Goal: Participate in discussion: Engage in conversation with other users on a specific topic

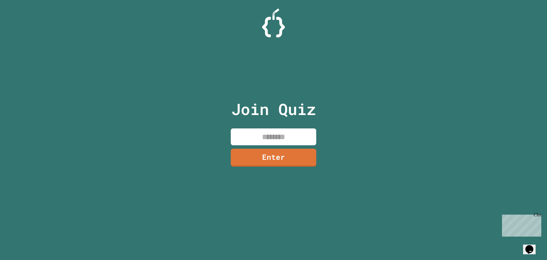
click at [259, 139] on input at bounding box center [273, 136] width 85 height 17
type input "********"
click at [264, 152] on link "Enter" at bounding box center [273, 156] width 85 height 19
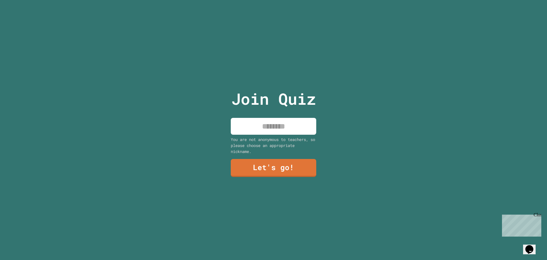
click at [269, 126] on input at bounding box center [273, 126] width 85 height 17
type input "***"
click at [256, 166] on link "Let's go!" at bounding box center [274, 168] width 86 height 18
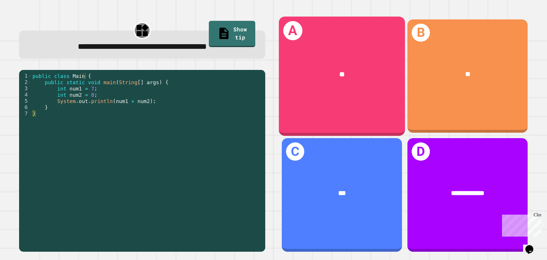
click at [312, 91] on div "**" at bounding box center [342, 74] width 126 height 38
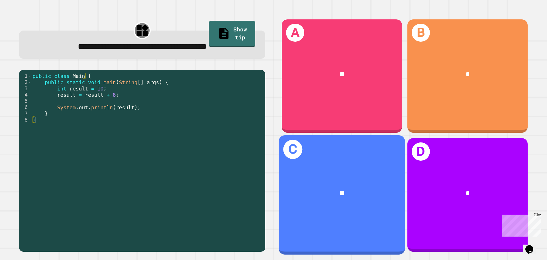
click at [356, 181] on div "**" at bounding box center [342, 193] width 126 height 38
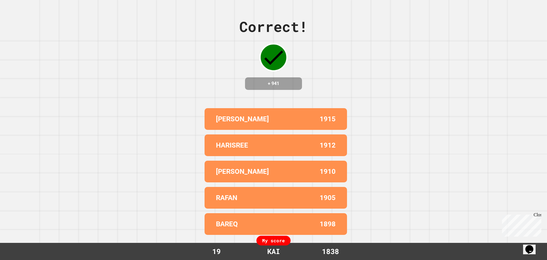
click at [539, 216] on div "Close" at bounding box center [537, 215] width 7 height 7
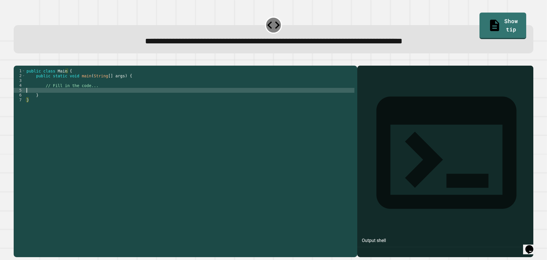
click at [82, 97] on div "public class Main { public static void main ( String [ ] args ) { // Fill in th…" at bounding box center [189, 155] width 329 height 174
click at [92, 96] on div "public class Main { public static void main ( String [ ] args ) { // Fill in th…" at bounding box center [189, 155] width 329 height 174
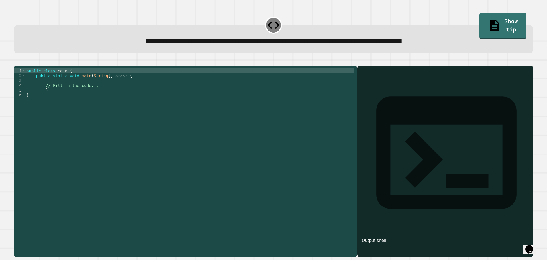
type textarea "**********"
click at [28, 61] on icon "button" at bounding box center [28, 61] width 0 height 0
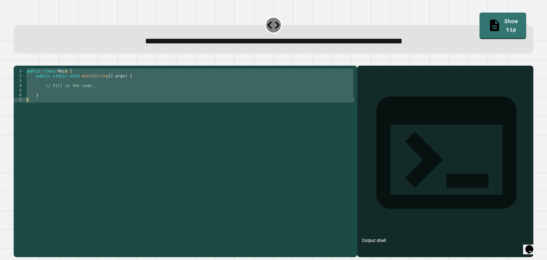
click at [52, 97] on div "public class Main { public static void main ( String [ ] args ) { // Fill in th…" at bounding box center [189, 150] width 329 height 165
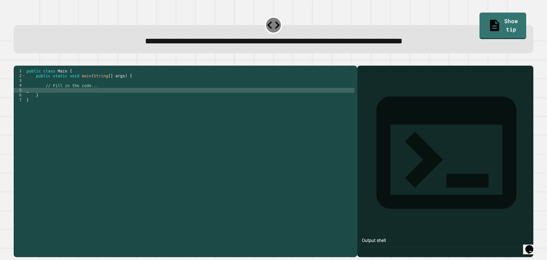
click at [48, 97] on div "public class Main { public static void main ( String [ ] args ) { // Fill in th…" at bounding box center [189, 155] width 329 height 174
click at [77, 100] on div "public class Main { public static void main ( String [ ] args ) { // Fill in th…" at bounding box center [189, 155] width 329 height 174
click at [489, 14] on link "Show tip" at bounding box center [502, 26] width 47 height 28
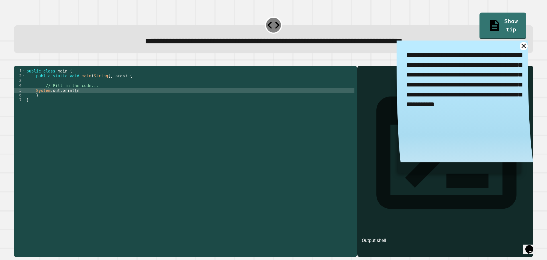
click at [515, 51] on textarea "**********" at bounding box center [465, 79] width 137 height 79
click at [519, 46] on icon at bounding box center [524, 46] width 10 height 10
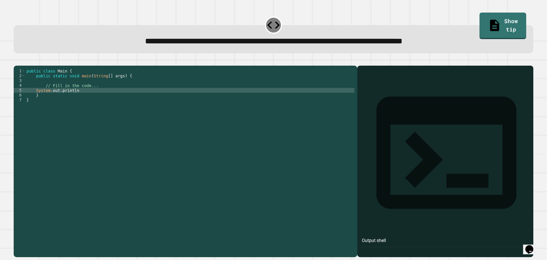
click at [161, 98] on div "public class Main { public static void main ( String [ ] args ) { // Fill in th…" at bounding box center [189, 155] width 329 height 174
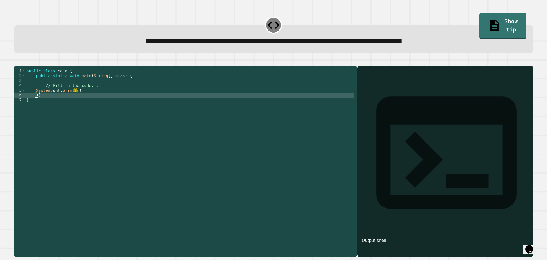
scroll to position [0, 1]
type textarea "**"
click at [34, 64] on icon "button" at bounding box center [31, 64] width 5 height 5
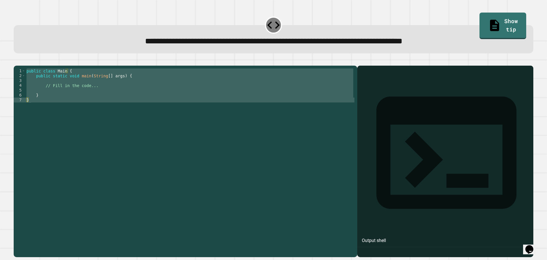
click at [93, 93] on div "public class Main { public static void main ( String [ ] args ) { // Fill in th…" at bounding box center [189, 150] width 329 height 165
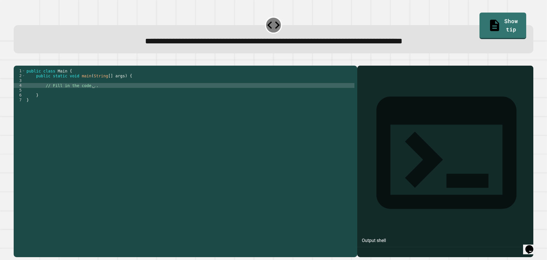
click at [94, 95] on div "public class Main { public static void main ( String [ ] args ) { // Fill in th…" at bounding box center [189, 155] width 329 height 174
click at [89, 98] on div "public class Main { public static void main ( String [ ] args ) { // Fill in th…" at bounding box center [189, 155] width 329 height 174
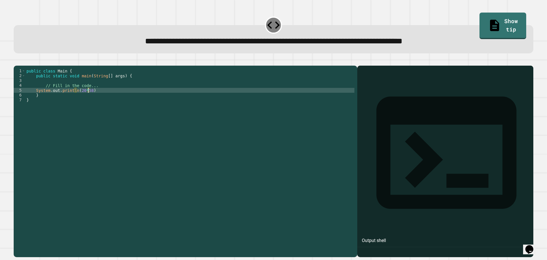
scroll to position [0, 4]
type textarea "**********"
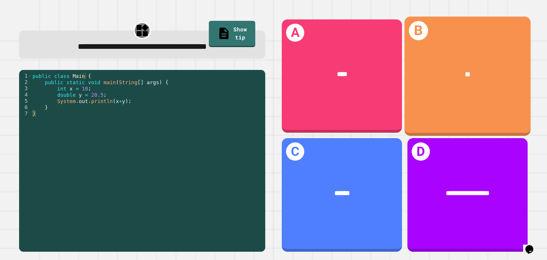
click at [501, 76] on div "**" at bounding box center [468, 74] width 98 height 11
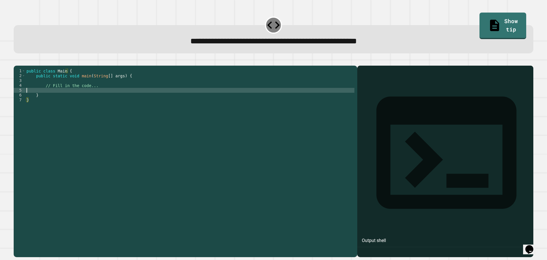
click at [69, 99] on div "public class Main { public static void main ( String [ ] args ) { // Fill in th…" at bounding box center [189, 155] width 329 height 174
type textarea "**********"
click at [17, 61] on icon "button" at bounding box center [17, 61] width 0 height 0
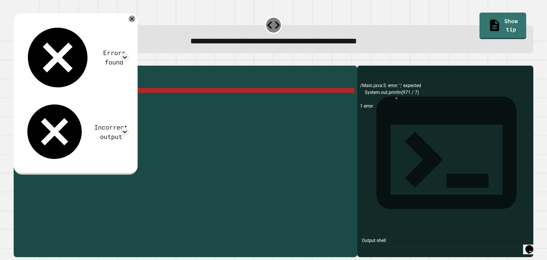
click at [135, 19] on icon at bounding box center [132, 18] width 7 height 7
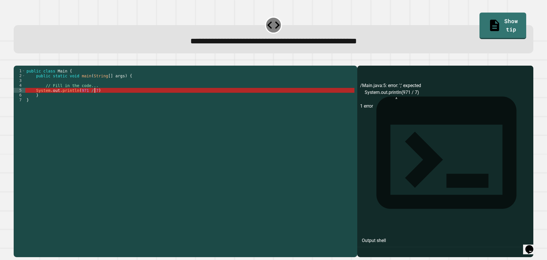
click at [103, 99] on div "public class Main { public static void main ( String [ ] args ) { // Fill in th…" at bounding box center [189, 155] width 329 height 174
click at [93, 93] on div "public class Main { public static void main ( String [ ] args ) { // Fill in th…" at bounding box center [189, 155] width 329 height 174
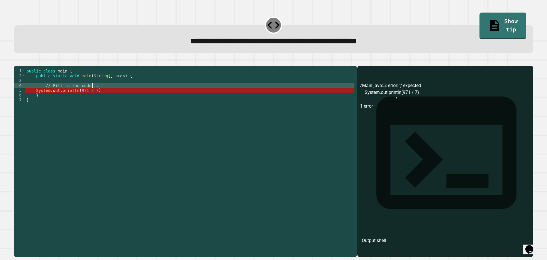
click at [43, 88] on div "public class Main { public static void main ( String [ ] args ) { // Fill in th…" at bounding box center [189, 155] width 329 height 174
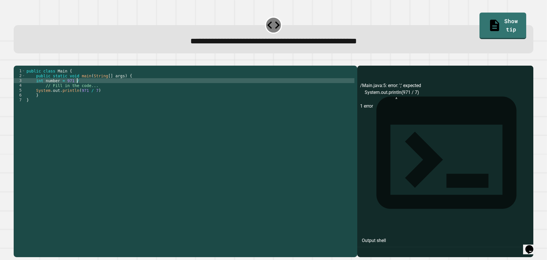
scroll to position [0, 3]
click at [92, 99] on div "public class Main { public static void main ( String [ ] args ) { int number = …" at bounding box center [189, 155] width 329 height 174
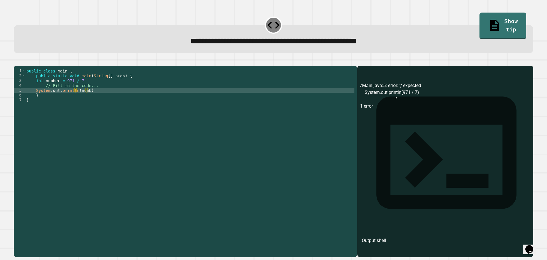
scroll to position [0, 4]
click at [74, 88] on div "public class Main { public static void main ( String [ ] args ) { int number = …" at bounding box center [189, 155] width 329 height 174
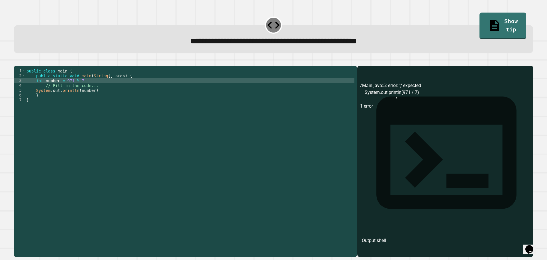
click at [17, 61] on icon "button" at bounding box center [17, 61] width 0 height 0
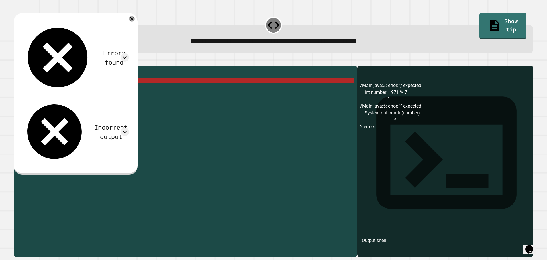
click at [82, 88] on div "public class Main { public static void main ( String [ ] args ) { int number = …" at bounding box center [189, 155] width 329 height 174
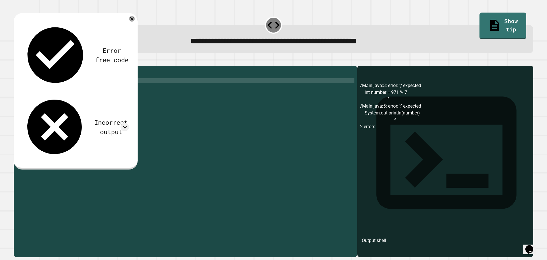
click at [94, 100] on div "public class Main { public static void main ( String [ ] args ) { int number = …" at bounding box center [189, 155] width 329 height 174
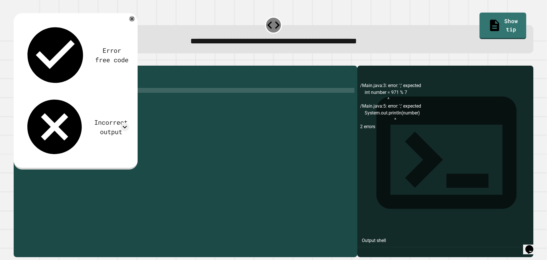
scroll to position [0, 5]
type textarea "**********"
click at [21, 66] on icon "button" at bounding box center [20, 64] width 3 height 4
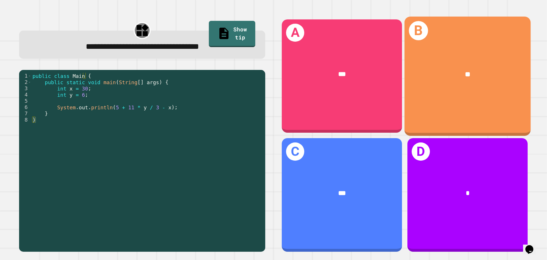
click at [475, 99] on div "B **" at bounding box center [468, 76] width 126 height 119
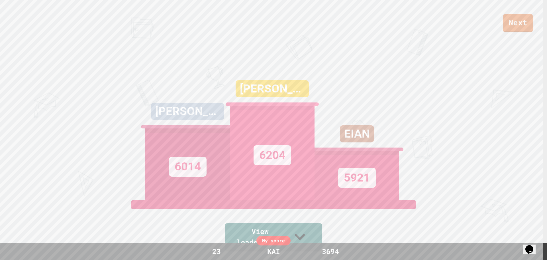
click at [516, 21] on link "Next" at bounding box center [518, 23] width 30 height 18
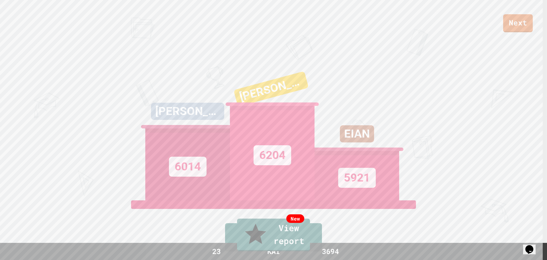
drag, startPoint x: 495, startPoint y: 19, endPoint x: 502, endPoint y: 7, distance: 14.1
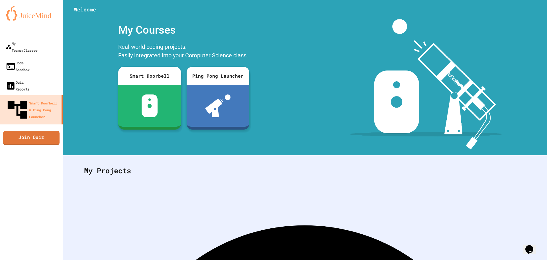
click at [44, 131] on link "Join Quiz" at bounding box center [31, 138] width 56 height 14
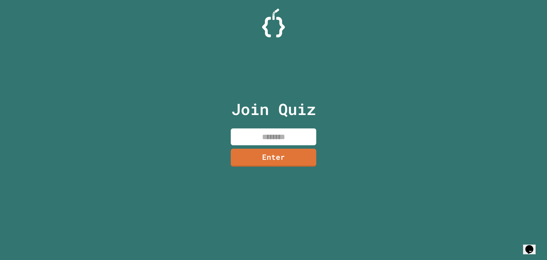
click at [282, 136] on input at bounding box center [273, 136] width 85 height 17
type input "********"
click at [274, 156] on link "Enter" at bounding box center [273, 157] width 87 height 19
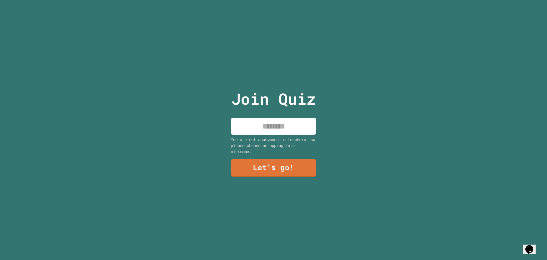
click at [247, 127] on input at bounding box center [273, 126] width 85 height 17
type input "***"
click at [270, 167] on link "Let's go!" at bounding box center [274, 167] width 78 height 19
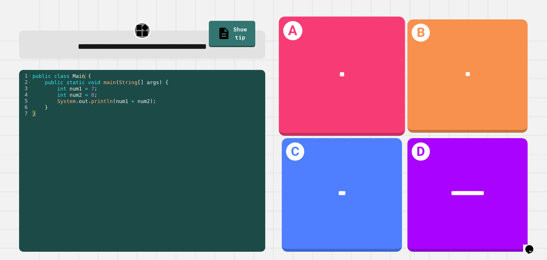
click at [319, 78] on div "**" at bounding box center [342, 74] width 126 height 38
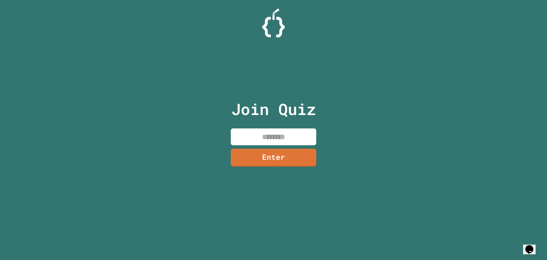
click at [274, 144] on input at bounding box center [273, 136] width 85 height 17
type input "********"
click at [270, 155] on link "Enter" at bounding box center [273, 157] width 86 height 18
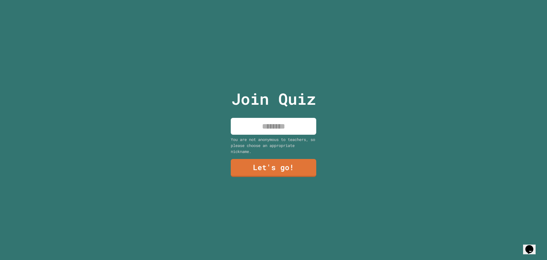
click at [255, 128] on input at bounding box center [273, 126] width 85 height 17
type input "***"
click at [241, 154] on div "Join Quiz *** You are not anonymous to teachers, so please choose an appropriat…" at bounding box center [274, 130] width 96 height 260
click at [240, 163] on link "Let's go!" at bounding box center [273, 167] width 79 height 19
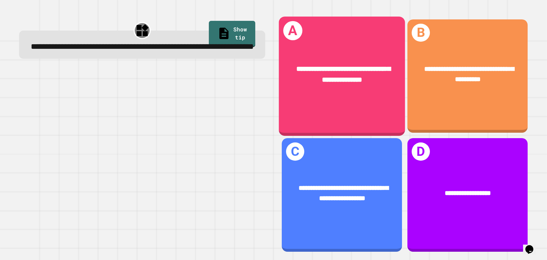
click at [362, 89] on div "**********" at bounding box center [342, 74] width 126 height 49
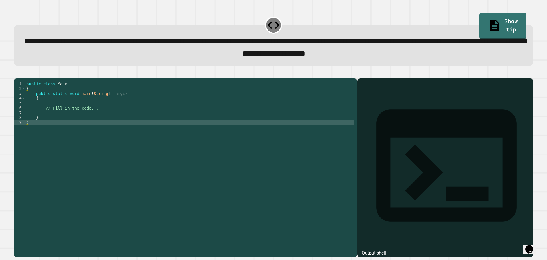
click at [72, 122] on div "public class Main { public static void main ( String [ ] args ) { // Fill in th…" at bounding box center [189, 161] width 329 height 160
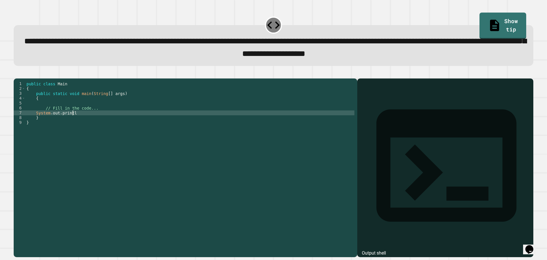
scroll to position [0, 3]
type textarea "*"
type textarea "**********"
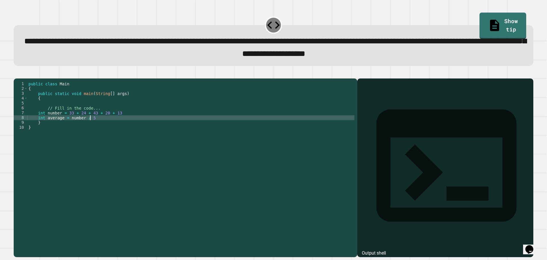
scroll to position [0, 4]
click at [17, 74] on button "button" at bounding box center [17, 74] width 0 height 0
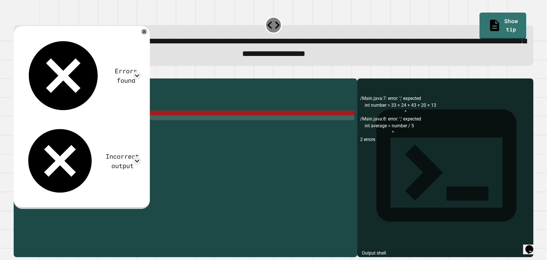
scroll to position [0, 1]
click at [65, 134] on div "public class Main { public static void main ( String [ ] args ) { // Fill in th…" at bounding box center [190, 161] width 327 height 160
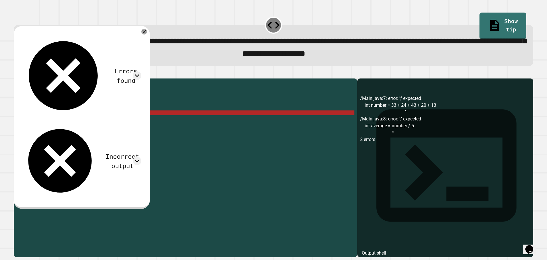
click at [116, 123] on div "public class Main { public static void main ( String [ ] args ) { // Fill in th…" at bounding box center [190, 161] width 327 height 160
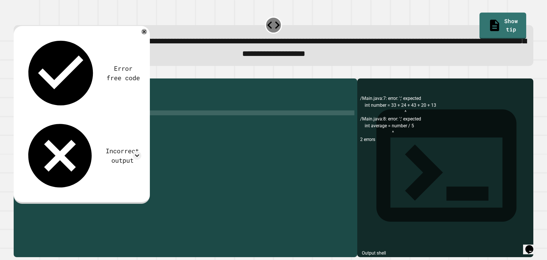
scroll to position [0, 6]
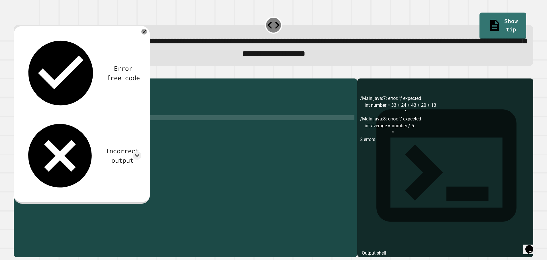
click at [101, 127] on div "public class Main { public static void main ( String [ ] args ) { // Fill in th…" at bounding box center [190, 161] width 327 height 160
type textarea "**********"
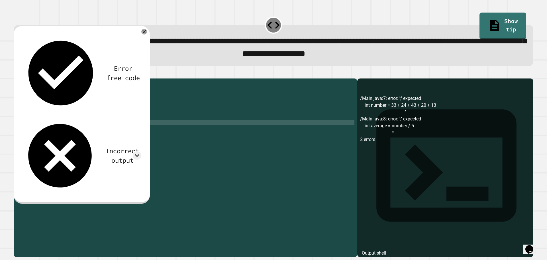
type textarea "*"
click at [107, 133] on div "public class Main { public static void main ( String [ ] args ) { // Fill in th…" at bounding box center [190, 161] width 327 height 160
click at [17, 74] on button "button" at bounding box center [17, 74] width 0 height 0
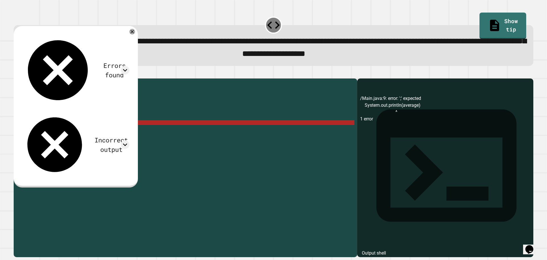
click at [101, 133] on div "public class Main { public static void main ( String [ ] args ) { // Fill in th…" at bounding box center [190, 161] width 327 height 160
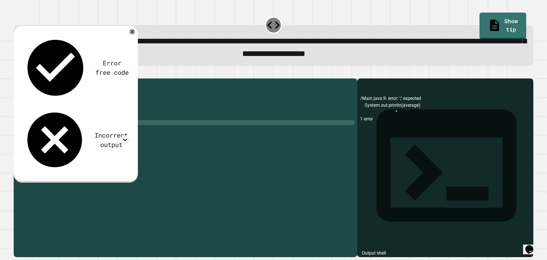
click at [17, 74] on button "button" at bounding box center [17, 74] width 0 height 0
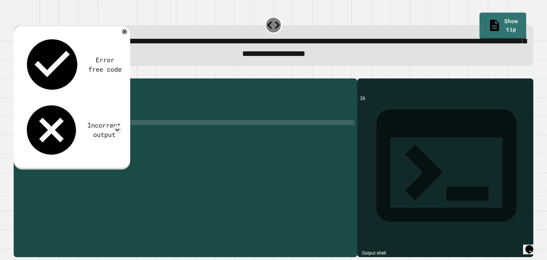
scroll to position [0, 4]
click at [43, 126] on div "public class Main { public static void main ( String [ ] args ) { // Fill in th…" at bounding box center [190, 161] width 327 height 160
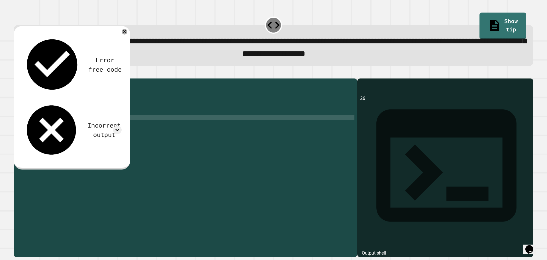
scroll to position [0, 1]
click at [17, 74] on icon "button" at bounding box center [17, 74] width 0 height 0
click at [44, 121] on div "public class Main { public static void main ( String [ ] args ) { // Fill in th…" at bounding box center [190, 161] width 327 height 160
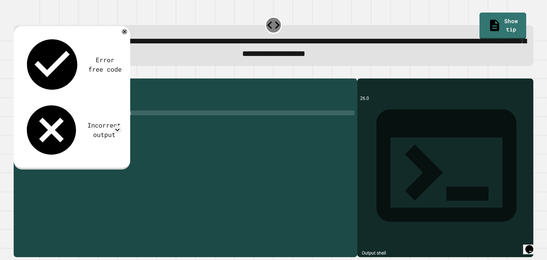
click at [17, 74] on icon "button" at bounding box center [17, 74] width 0 height 0
click at [50, 121] on div "public class Main { public static void main ( String [ ] args ) { // Fill in th…" at bounding box center [190, 161] width 327 height 160
click at [103, 133] on div "public class Main { public static void main ( String [ ] args ) { // Fill in th…" at bounding box center [190, 161] width 327 height 160
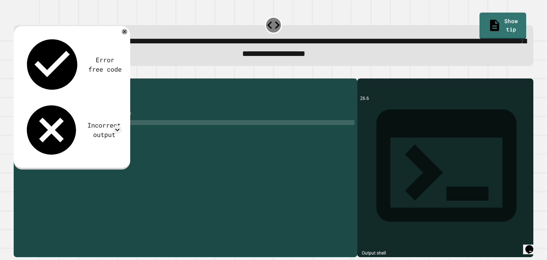
click at [94, 133] on div "public class Main { public static void main ( String [ ] args ) { // Fill in th…" at bounding box center [190, 161] width 327 height 160
click at [79, 133] on div "public class Main { public static void main ( String [ ] args ) { // Fill in th…" at bounding box center [190, 161] width 327 height 160
click at [17, 74] on icon "button" at bounding box center [17, 74] width 0 height 0
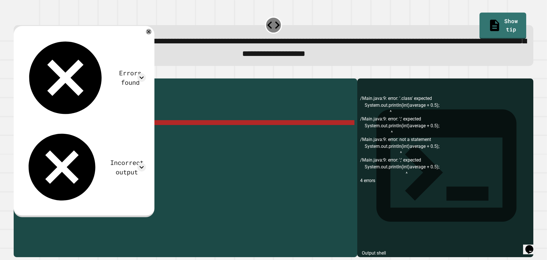
click at [79, 132] on div "public class Main { public static void main ( String [ ] args ) { // Fill in th…" at bounding box center [190, 161] width 327 height 160
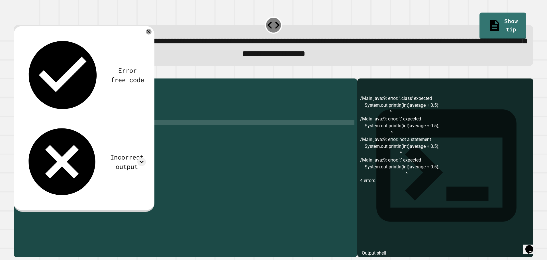
scroll to position [0, 4]
click at [17, 74] on icon "button" at bounding box center [17, 74] width 0 height 0
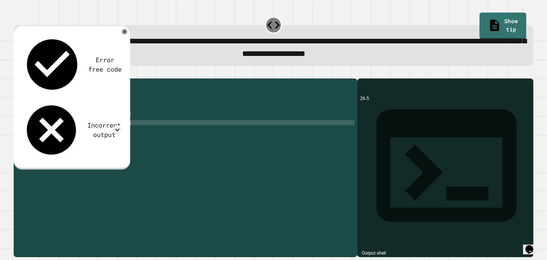
click at [118, 131] on div "public class Main { public static void main ( String [ ] args ) { // Fill in th…" at bounding box center [190, 161] width 327 height 160
click at [17, 74] on icon "button" at bounding box center [17, 74] width 0 height 0
click at [106, 132] on div "public class Main { public static void main ( String [ ] args ) { // Fill in th…" at bounding box center [190, 161] width 327 height 160
click at [87, 132] on div "public class Main { public static void main ( String [ ] args ) { // Fill in th…" at bounding box center [190, 161] width 327 height 160
click at [113, 133] on div "public class Main { public static void main ( String [ ] args ) { // Fill in th…" at bounding box center [190, 161] width 327 height 160
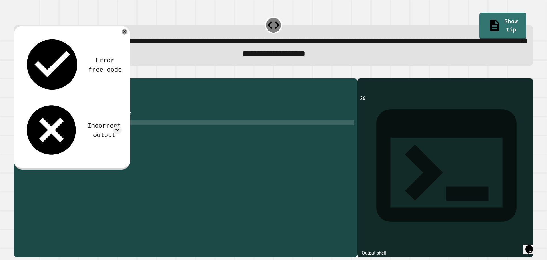
click at [78, 133] on div "public class Main { public static void main ( String [ ] args ) { // Fill in th…" at bounding box center [190, 161] width 327 height 160
click at [22, 79] on icon "button" at bounding box center [20, 77] width 3 height 4
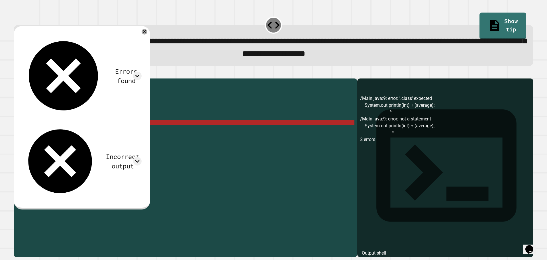
click at [87, 133] on div "public class Main { public static void main ( String [ ] args ) { // Fill in th…" at bounding box center [190, 161] width 327 height 160
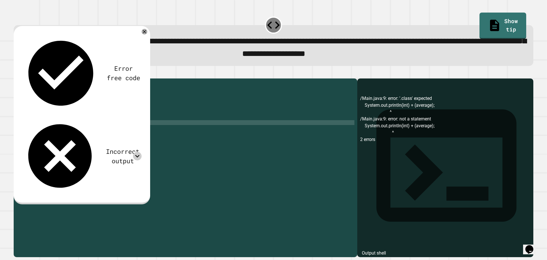
click at [142, 152] on icon at bounding box center [137, 156] width 9 height 9
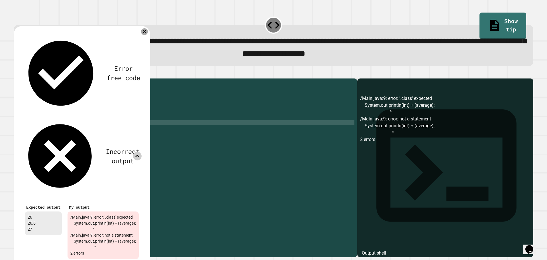
click at [148, 32] on icon at bounding box center [144, 31] width 7 height 7
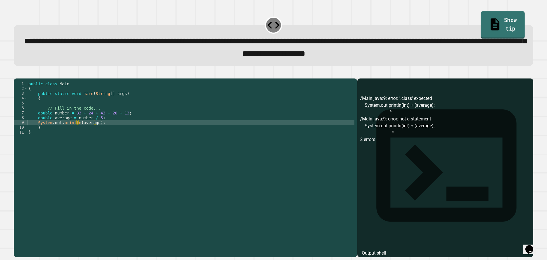
click at [505, 25] on link "Show tip" at bounding box center [503, 25] width 44 height 28
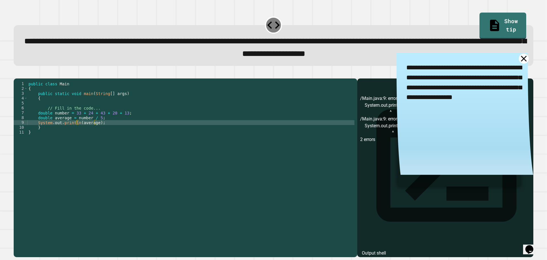
click at [519, 60] on icon at bounding box center [524, 59] width 10 height 10
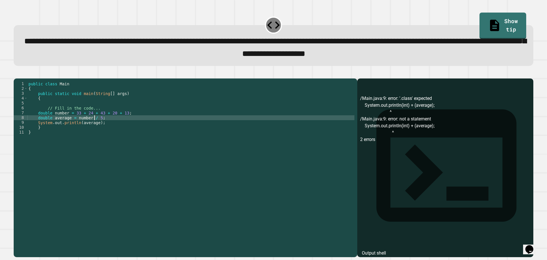
click at [93, 125] on div "public class Main { public static void main ( String [ ] args ) { // Fill in th…" at bounding box center [190, 161] width 327 height 160
click at [94, 133] on div "public class Main { public static void main ( String [ ] args ) { // Fill in th…" at bounding box center [190, 161] width 327 height 160
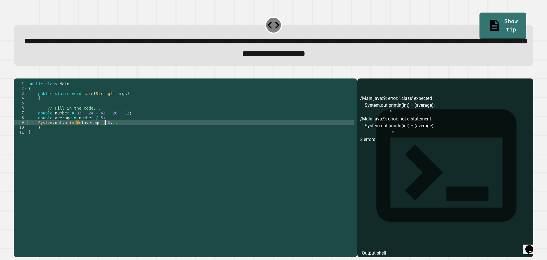
scroll to position [0, 5]
click at [17, 74] on icon "button" at bounding box center [17, 74] width 0 height 0
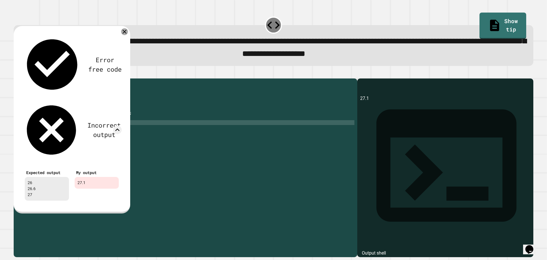
click at [126, 34] on icon at bounding box center [124, 31] width 7 height 7
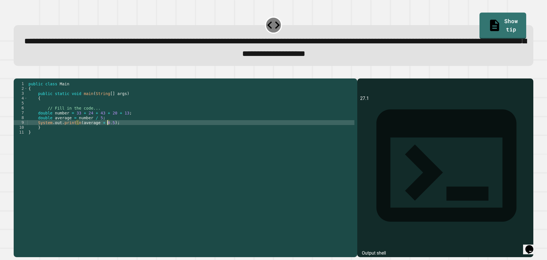
click at [107, 133] on div "public class Main { public static void main ( String [ ] args ) { // Fill in th…" at bounding box center [190, 161] width 327 height 160
click at [21, 79] on icon "button" at bounding box center [20, 77] width 3 height 4
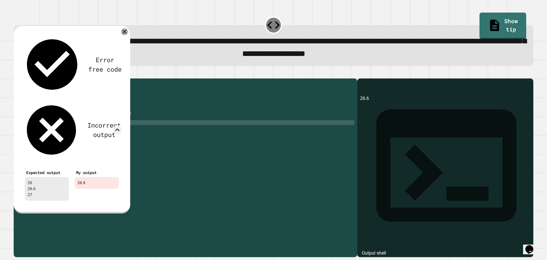
click at [124, 33] on icon at bounding box center [124, 31] width 7 height 7
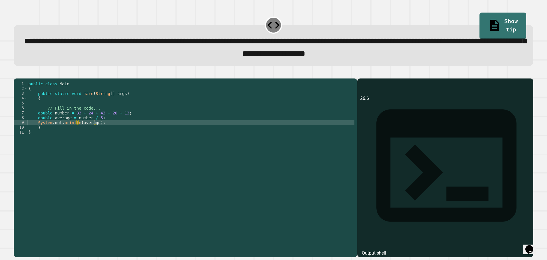
click at [51, 123] on div "public class Main { public static void main ( String [ ] args ) { // Fill in th…" at bounding box center [190, 161] width 327 height 160
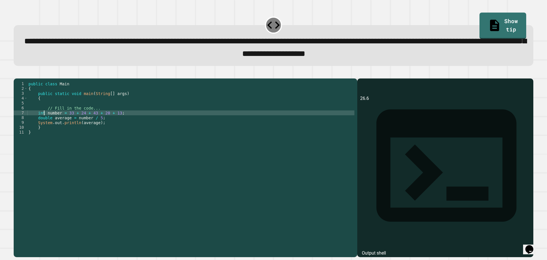
scroll to position [0, 1]
click at [17, 74] on icon "button" at bounding box center [17, 74] width 0 height 0
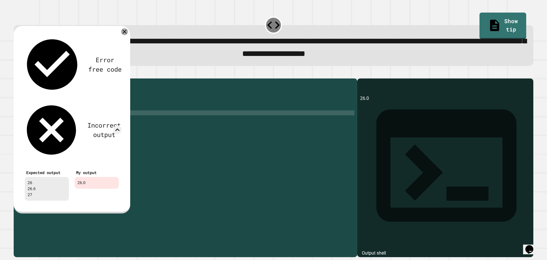
click at [125, 33] on icon at bounding box center [124, 31] width 7 height 7
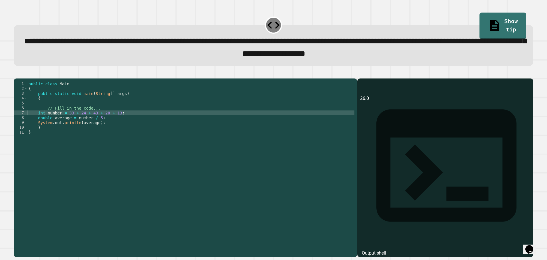
click at [79, 133] on div "public class Main { public static void main ( String [ ] args ) { // Fill in th…" at bounding box center [190, 161] width 327 height 160
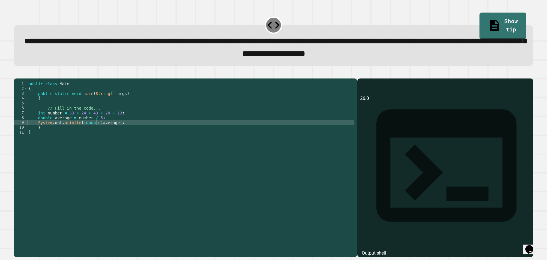
scroll to position [0, 5]
click at [18, 74] on div at bounding box center [274, 75] width 520 height 7
click at [17, 74] on button "button" at bounding box center [17, 74] width 0 height 0
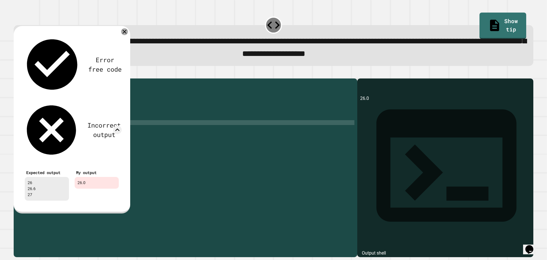
click at [126, 33] on icon at bounding box center [124, 31] width 7 height 7
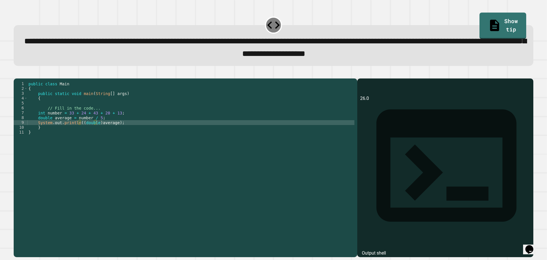
click at [112, 131] on div "public class Main { public static void main ( String [ ] args ) { // Fill in th…" at bounding box center [190, 161] width 327 height 160
click at [22, 78] on icon "button" at bounding box center [20, 77] width 3 height 4
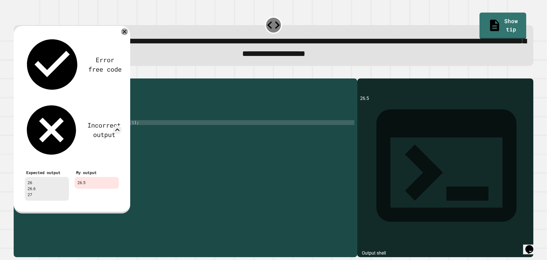
click at [127, 33] on div at bounding box center [124, 31] width 7 height 7
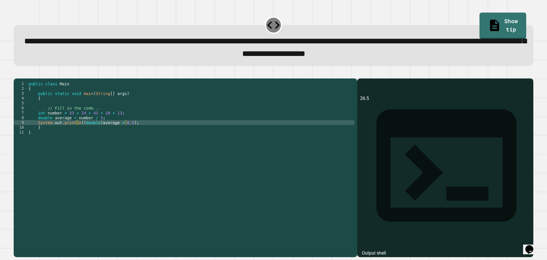
click at [125, 131] on div "public class Main { public static void main ( String [ ] args ) { // Fill in th…" at bounding box center [190, 161] width 327 height 160
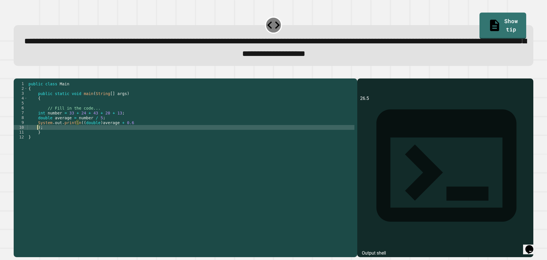
scroll to position [0, 0]
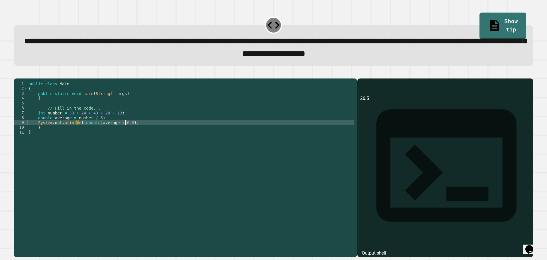
click at [21, 78] on icon "button" at bounding box center [20, 77] width 3 height 4
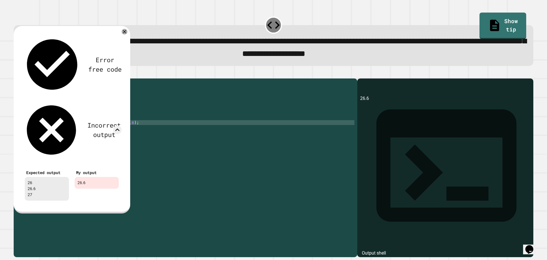
click at [129, 34] on div "Error free code 26.6 Incorrect output Expected output 26 26.6 27 My output 26.6" at bounding box center [72, 119] width 117 height 187
click at [123, 33] on icon at bounding box center [124, 31] width 7 height 7
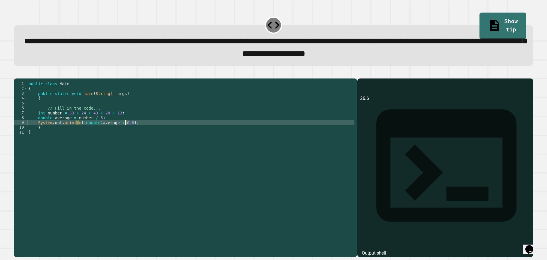
click at [125, 133] on div "public class Main { public static void main ( String [ ] args ) { // Fill in th…" at bounding box center [190, 161] width 327 height 160
click at [127, 132] on div "public class Main { public static void main ( String [ ] args ) { // Fill in th…" at bounding box center [190, 161] width 327 height 160
click at [94, 133] on div "public class Main { public static void main ( String [ ] args ) { // Fill in th…" at bounding box center [190, 161] width 327 height 160
click at [113, 132] on div "public class Main { public static void main ( String [ ] args ) { // Fill in th…" at bounding box center [190, 161] width 327 height 160
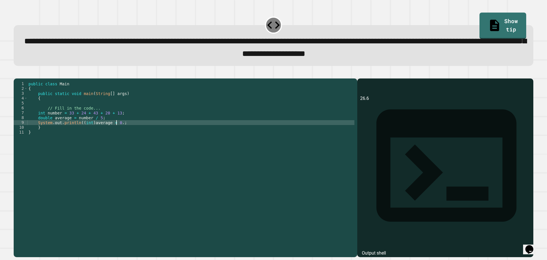
scroll to position [0, 6]
click at [17, 74] on icon "button" at bounding box center [17, 74] width 0 height 0
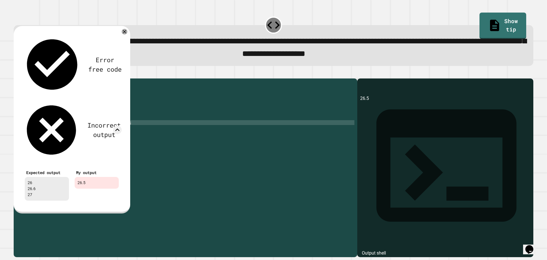
click at [123, 33] on icon at bounding box center [125, 32] width 6 height 6
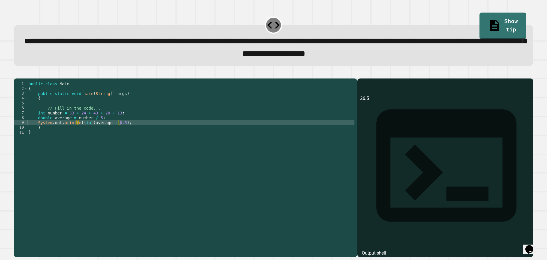
click at [117, 131] on div "public class Main { public static void main ( String [ ] args ) { // Fill in th…" at bounding box center [190, 161] width 327 height 160
type textarea "**********"
click at [20, 78] on div at bounding box center [274, 75] width 520 height 7
click at [21, 78] on div at bounding box center [274, 75] width 520 height 7
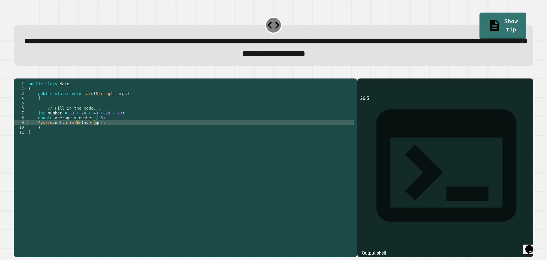
click at [17, 74] on button "button" at bounding box center [17, 74] width 0 height 0
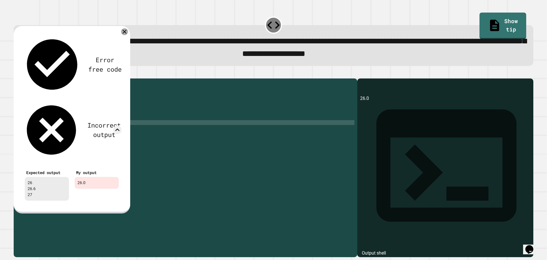
click at [125, 34] on icon at bounding box center [124, 31] width 7 height 7
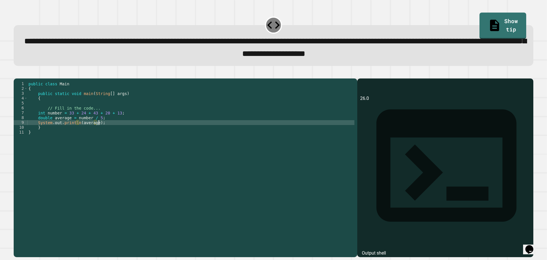
click at [103, 132] on div "public class Main { public static void main ( String [ ] args ) { // Fill in th…" at bounding box center [190, 161] width 327 height 160
click at [96, 132] on div "public class Main { public static void main ( String [ ] args ) { // Fill in th…" at bounding box center [190, 161] width 327 height 160
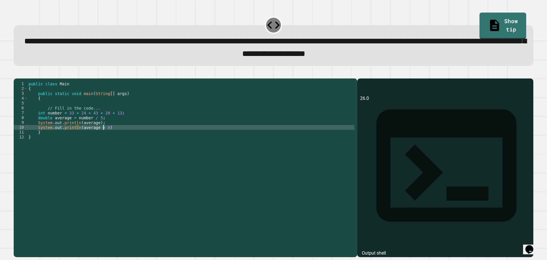
scroll to position [0, 5]
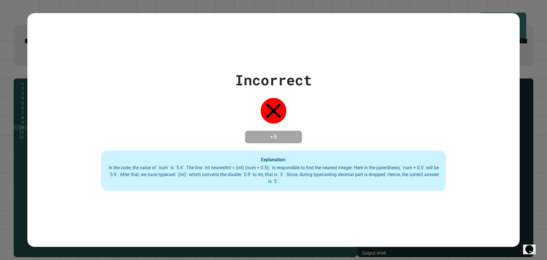
type textarea "**********"
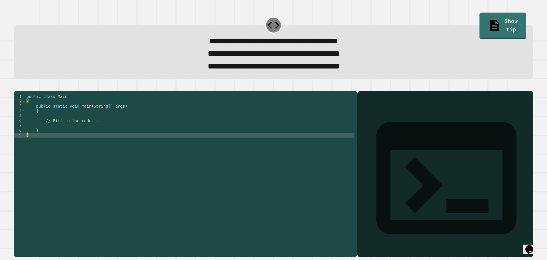
click at [64, 137] on div "public class Main { public static void main ( String [ ] args ) { // Fill in th…" at bounding box center [189, 166] width 329 height 145
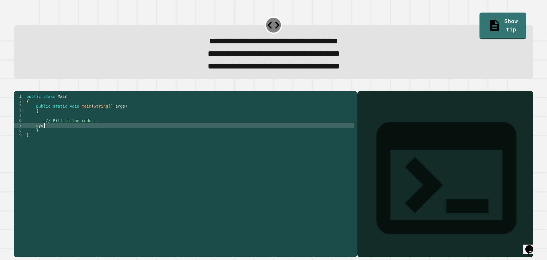
scroll to position [0, 1]
type textarea "*"
type textarea "**********"
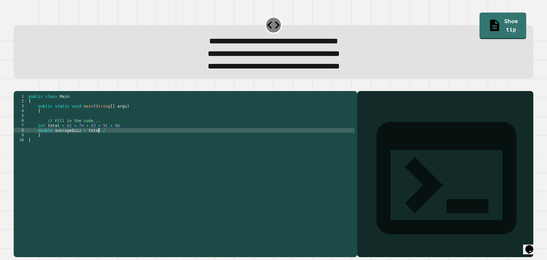
scroll to position [0, 5]
type textarea "**********"
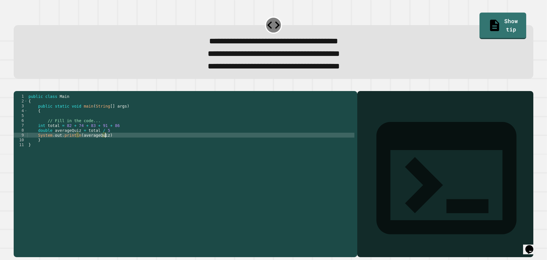
click at [129, 146] on div "public class Main { public static void main ( String [ ] args ) { // Fill in th…" at bounding box center [190, 166] width 327 height 145
drag, startPoint x: 78, startPoint y: 145, endPoint x: 107, endPoint y: 153, distance: 30.0
click at [80, 145] on div "public class Main { public static void main ( String [ ] args ) { // Fill in th…" at bounding box center [190, 166] width 327 height 145
click at [116, 147] on div "public class Main { public static void main ( String [ ] args ) { // Fill in th…" at bounding box center [190, 166] width 327 height 145
click at [79, 144] on div "public class Main { public static void main ( String [ ] args ) { // Fill in th…" at bounding box center [190, 166] width 327 height 145
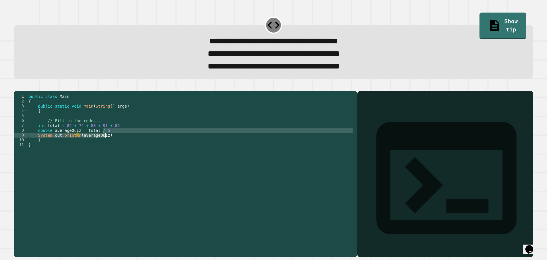
click at [113, 144] on div "public class Main { public static void main ( String [ ] args ) { // Fill in th…" at bounding box center [190, 166] width 327 height 145
click at [115, 146] on div "public class Main { public static void main ( String [ ] args ) { // Fill in th…" at bounding box center [190, 162] width 327 height 136
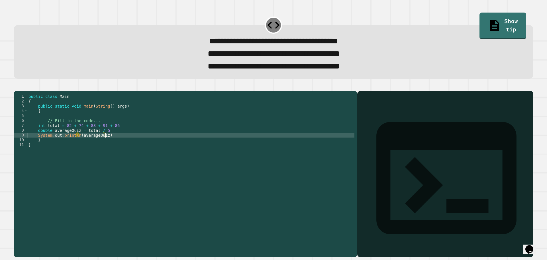
type textarea "**********"
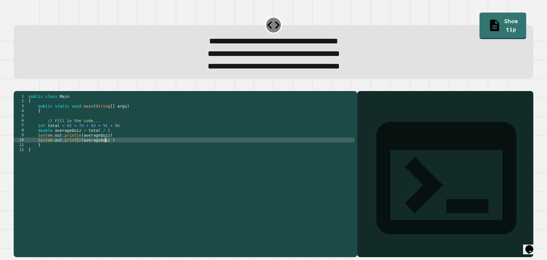
scroll to position [0, 5]
drag, startPoint x: 79, startPoint y: 145, endPoint x: 94, endPoint y: 149, distance: 15.9
click at [81, 145] on div "public class Main { public static void main ( String [ ] args ) { // Fill in th…" at bounding box center [190, 166] width 327 height 145
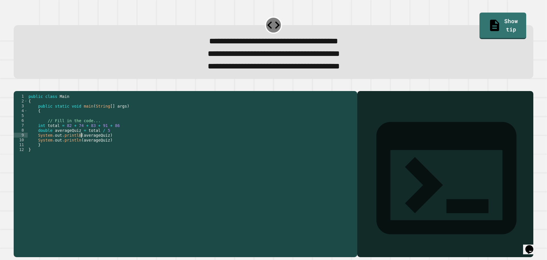
click at [80, 145] on div "public class Main { public static void main ( String [ ] args ) { // Fill in th…" at bounding box center [190, 162] width 327 height 136
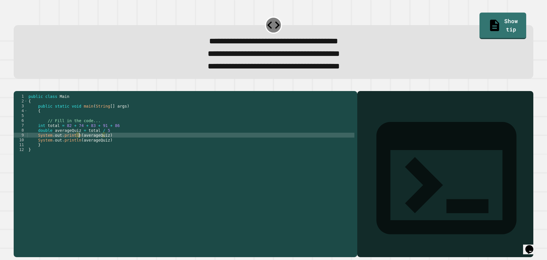
click at [80, 145] on div "public class Main { public static void main ( String [ ] args ) { // Fill in th…" at bounding box center [190, 166] width 327 height 145
click at [81, 144] on div "public class Main { public static void main ( String [ ] args ) { // Fill in th…" at bounding box center [190, 166] width 327 height 145
click at [17, 86] on icon "button" at bounding box center [17, 86] width 0 height 0
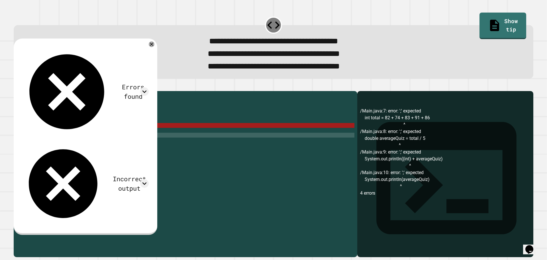
click at [120, 137] on div "public class Main { public static void main ( String [ ] args ) { // Fill in th…" at bounding box center [190, 166] width 327 height 145
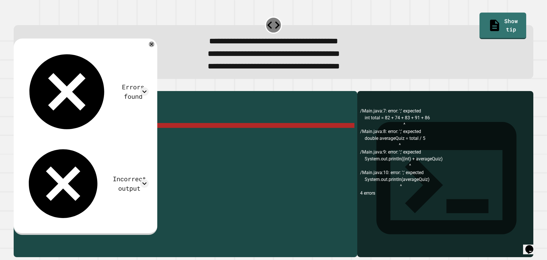
scroll to position [0, 6]
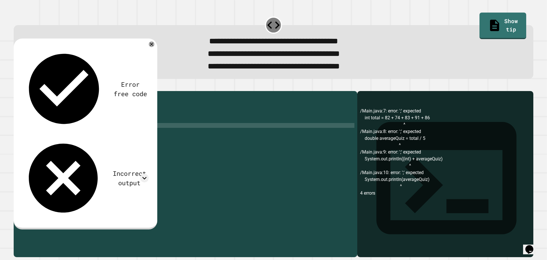
click at [22, 91] on icon "button" at bounding box center [20, 89] width 3 height 4
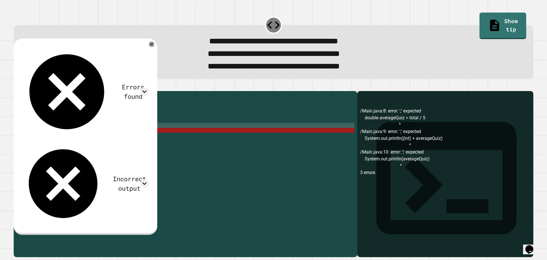
scroll to position [0, 5]
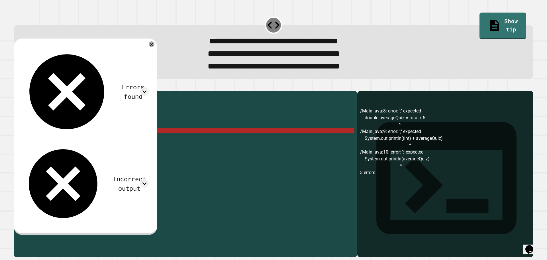
click at [111, 139] on div "public class Main { public static void main ( String [ ] args ) { // Fill in th…" at bounding box center [190, 166] width 327 height 145
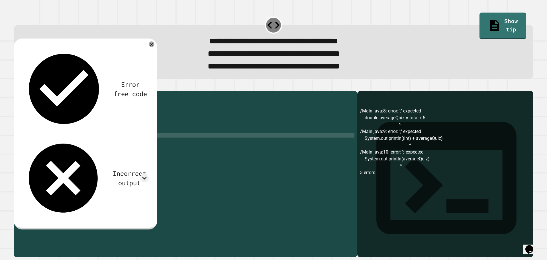
click at [133, 146] on div "public class Main { public static void main ( String [ ] args ) { // Fill in th…" at bounding box center [190, 166] width 327 height 145
click at [120, 150] on div "public class Main { public static void main ( String [ ] args ) { // Fill in th…" at bounding box center [190, 166] width 327 height 145
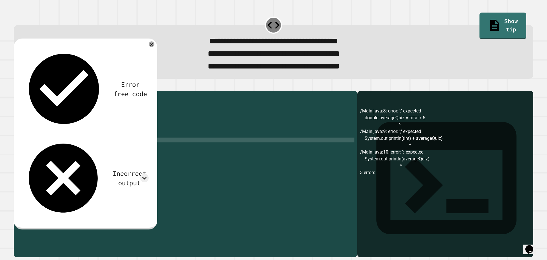
scroll to position [0, 5]
click at [17, 86] on button "button" at bounding box center [17, 86] width 0 height 0
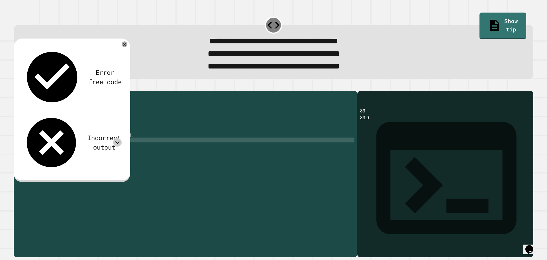
click at [117, 138] on icon at bounding box center [117, 142] width 9 height 9
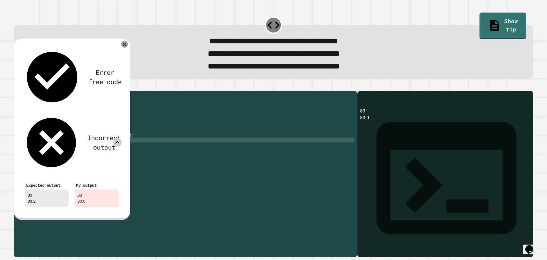
click at [125, 46] on icon at bounding box center [124, 44] width 7 height 7
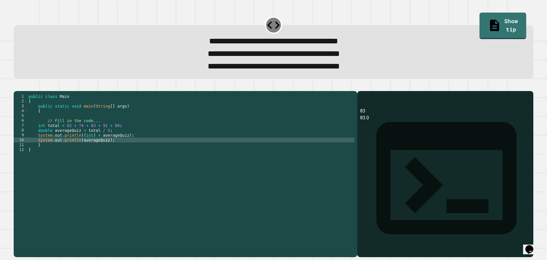
click at [17, 86] on icon "button" at bounding box center [17, 86] width 0 height 0
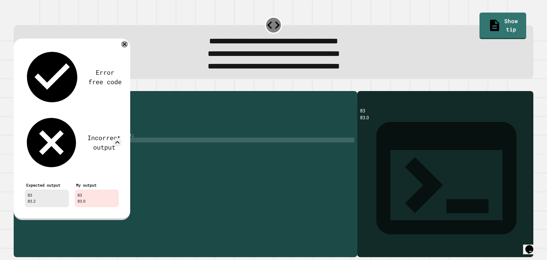
click at [125, 47] on icon at bounding box center [124, 44] width 7 height 7
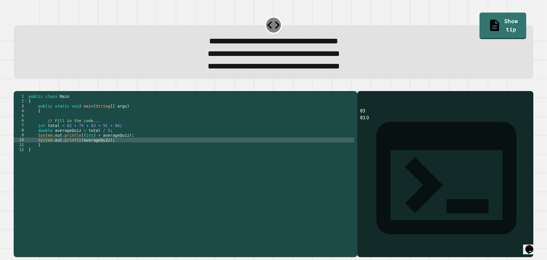
click at [17, 86] on icon "button" at bounding box center [17, 86] width 0 height 0
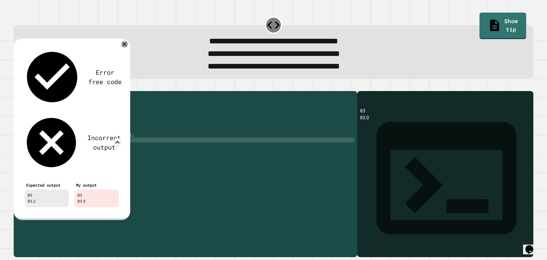
click at [125, 48] on icon at bounding box center [124, 44] width 7 height 7
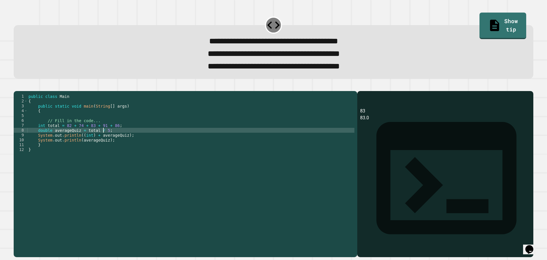
click at [103, 140] on div "public class Main { public static void main ( String [ ] args ) { // Fill in th…" at bounding box center [190, 166] width 327 height 145
type textarea "**********"
click at [17, 86] on button "button" at bounding box center [17, 86] width 0 height 0
